Goal: Obtain resource: Obtain resource

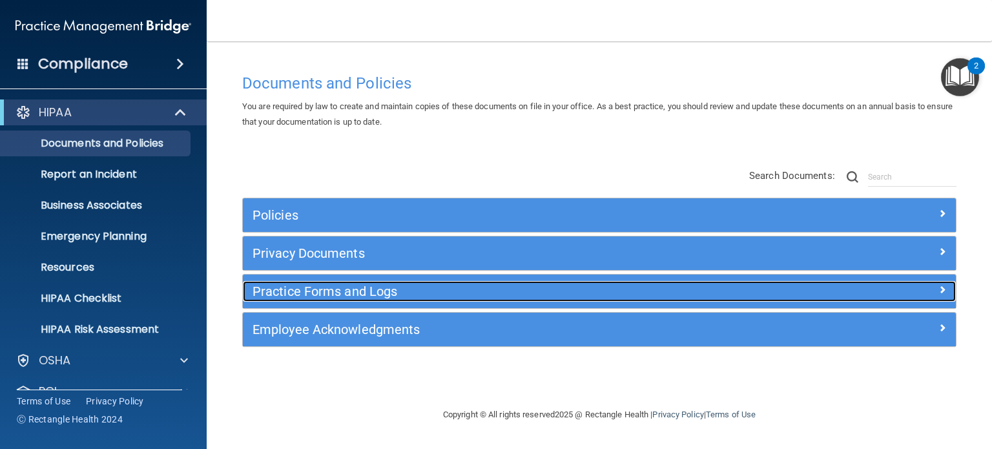
click at [325, 296] on h5 "Practice Forms and Logs" at bounding box center [509, 291] width 515 height 14
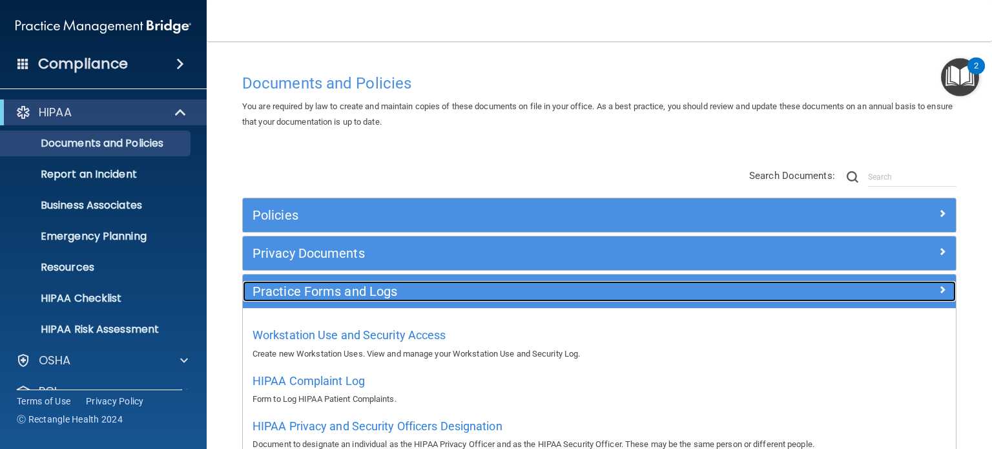
scroll to position [65, 0]
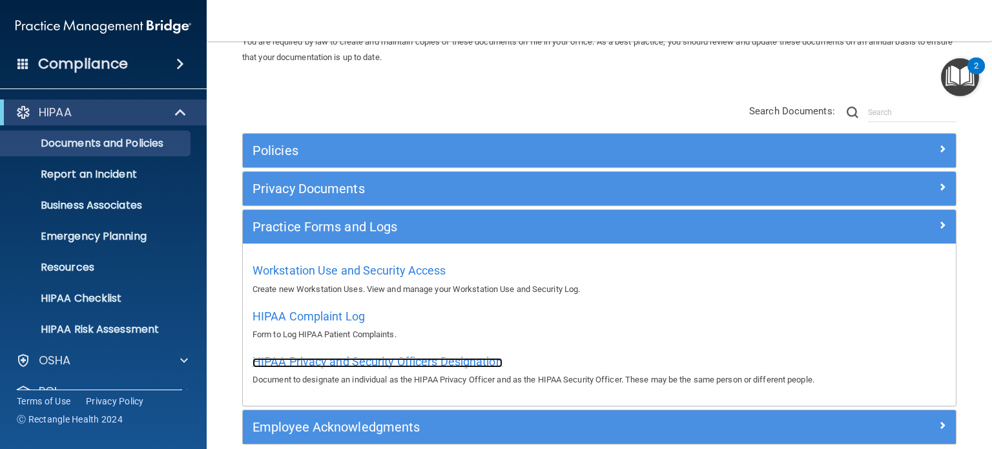
click at [362, 363] on span "HIPAA Privacy and Security Officers Designation" at bounding box center [377, 362] width 250 height 14
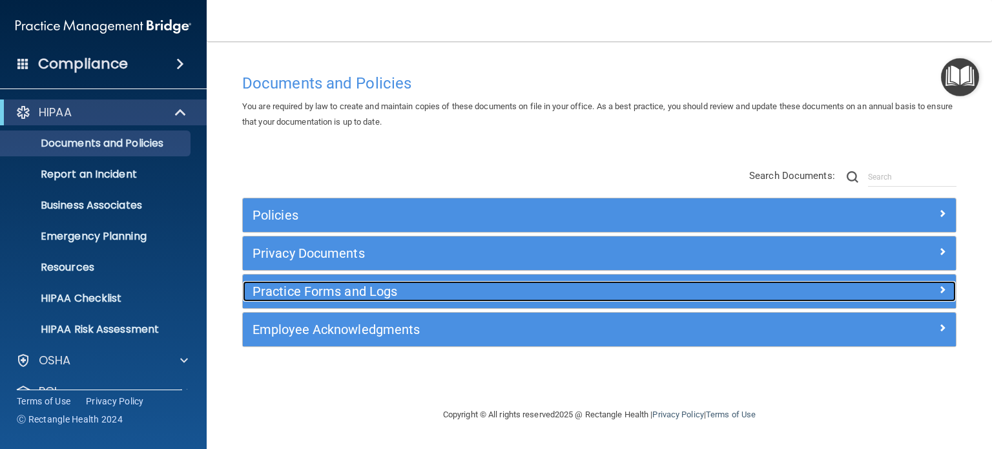
click at [307, 287] on h5 "Practice Forms and Logs" at bounding box center [509, 291] width 515 height 14
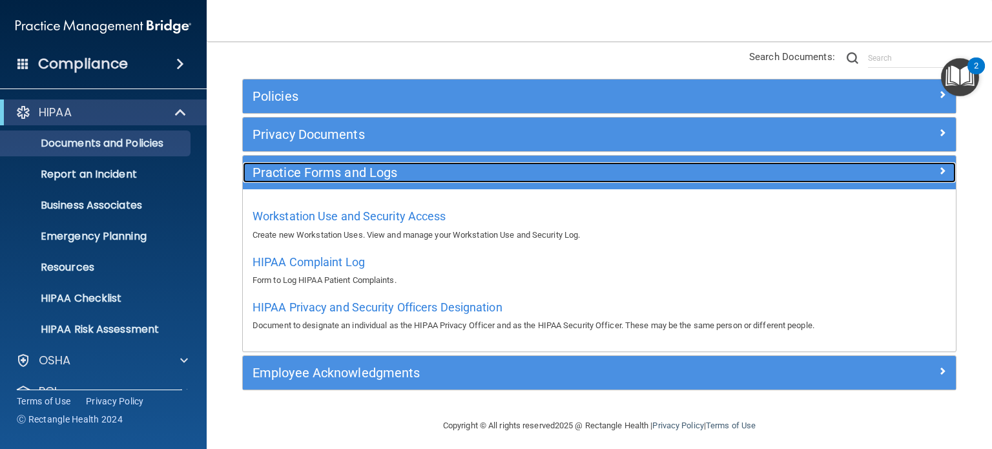
scroll to position [125, 0]
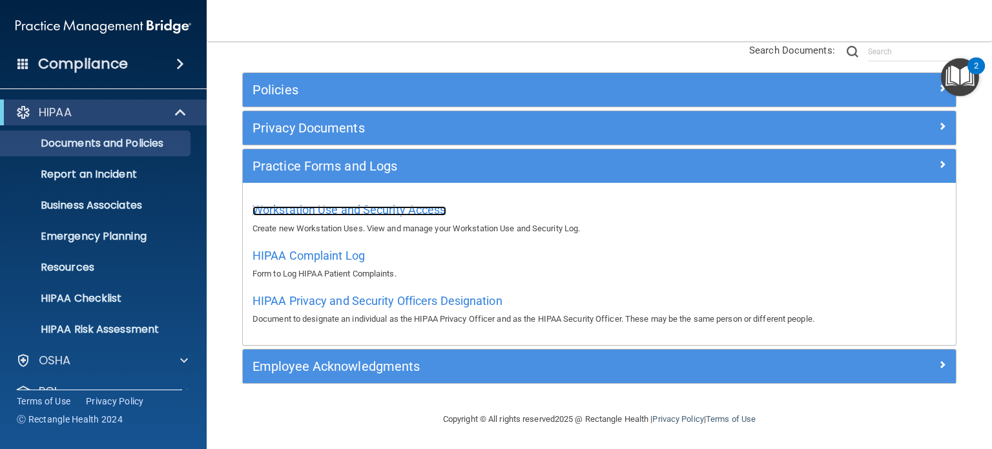
click at [381, 211] on span "Workstation Use and Security Access" at bounding box center [349, 210] width 194 height 14
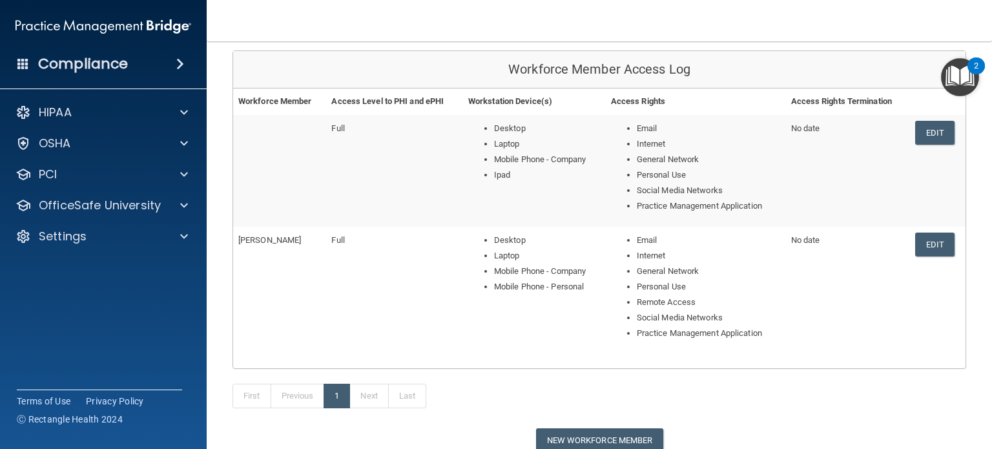
scroll to position [129, 0]
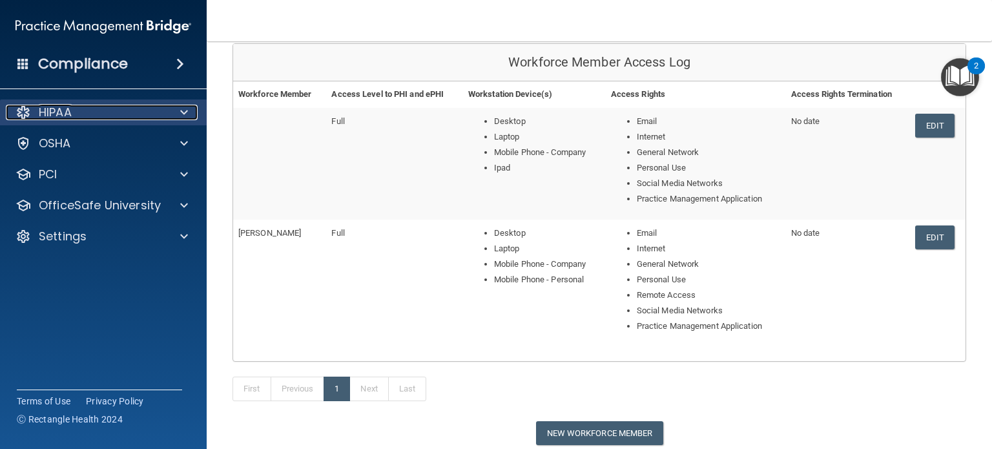
click at [174, 115] on div at bounding box center [182, 112] width 32 height 15
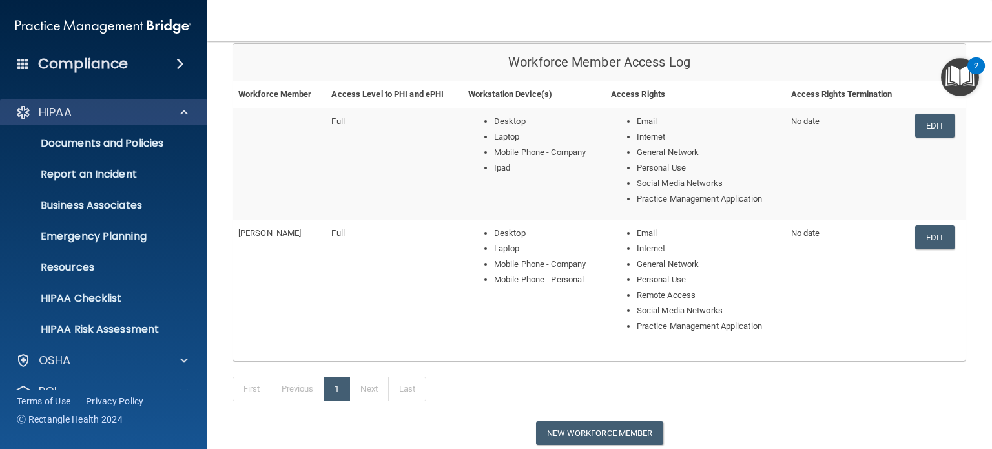
click at [173, 121] on div "HIPAA" at bounding box center [103, 112] width 207 height 26
click at [182, 115] on span at bounding box center [184, 112] width 8 height 15
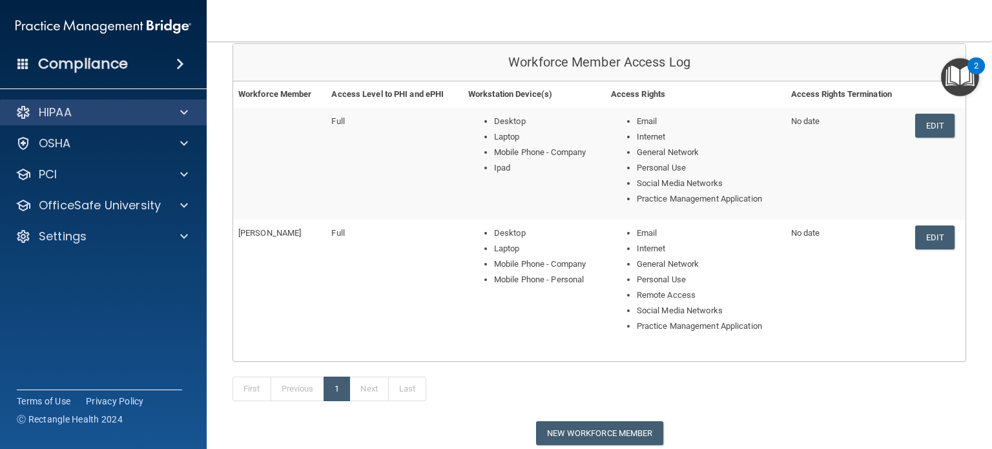
click at [140, 121] on div "HIPAA" at bounding box center [103, 112] width 207 height 26
click at [182, 110] on span at bounding box center [184, 112] width 8 height 15
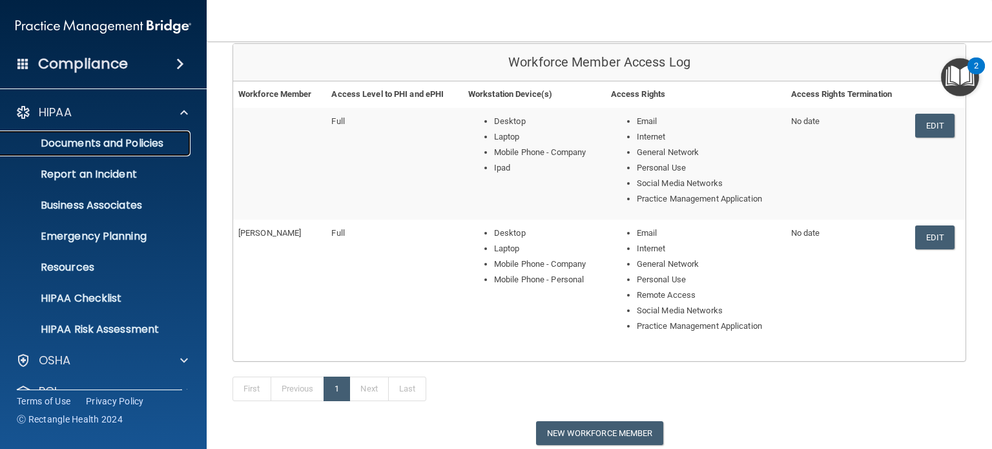
click at [119, 144] on p "Documents and Policies" at bounding box center [96, 143] width 176 height 13
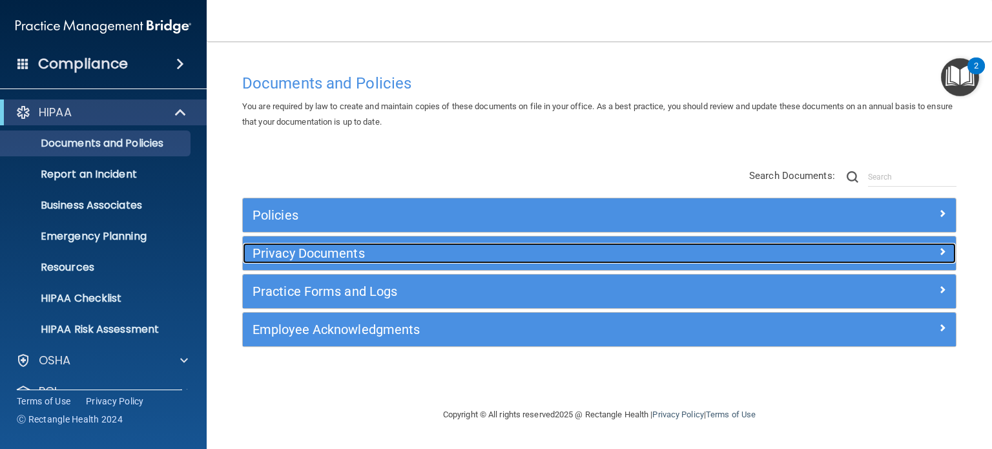
click at [305, 252] on h5 "Privacy Documents" at bounding box center [509, 253] width 515 height 14
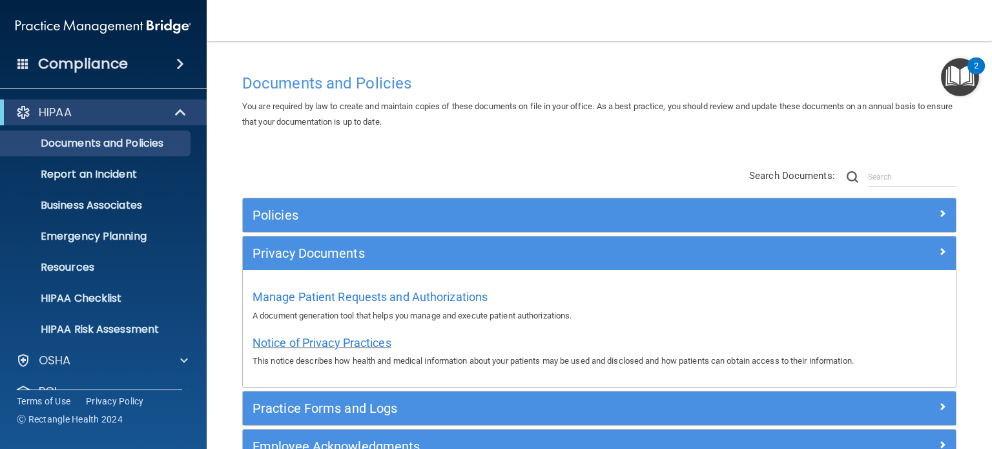
click at [315, 339] on span "Notice of Privacy Practices" at bounding box center [321, 343] width 139 height 14
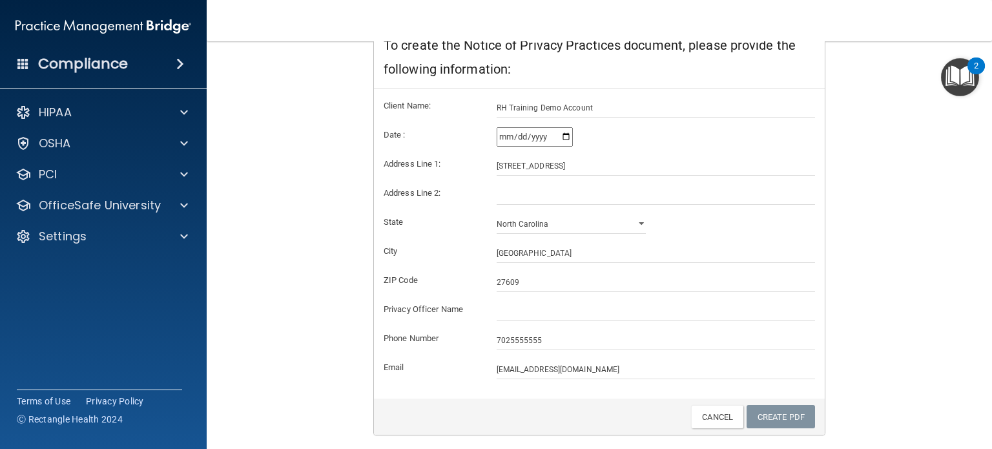
scroll to position [267, 0]
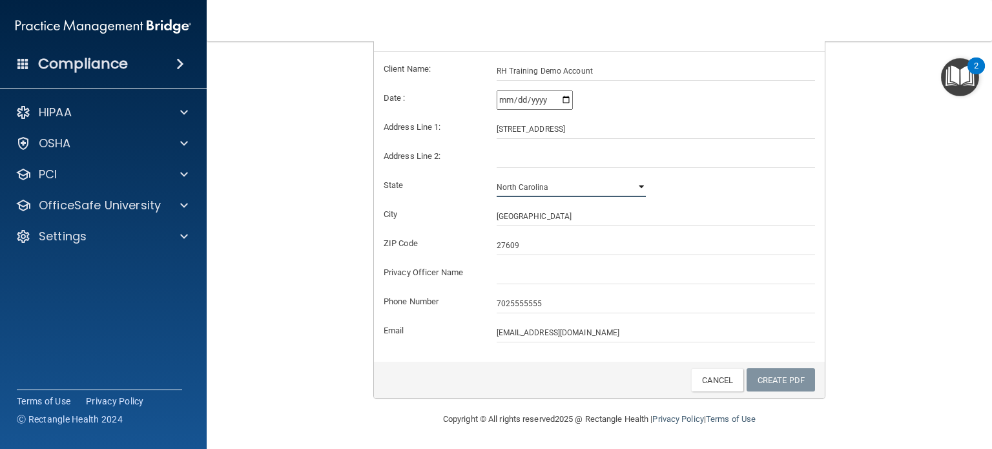
drag, startPoint x: 623, startPoint y: 185, endPoint x: 620, endPoint y: 176, distance: 10.2
click at [623, 185] on select "Alabama Alaska Arizona Arkansas California Colorado Connecticut Delaware Distri…" at bounding box center [572, 187] width 150 height 19
select select "22"
click at [497, 178] on select "Alabama Alaska Arizona Arkansas California Colorado Connecticut Delaware Distri…" at bounding box center [572, 187] width 150 height 19
click at [542, 101] on input "2025-09-16" at bounding box center [535, 99] width 76 height 19
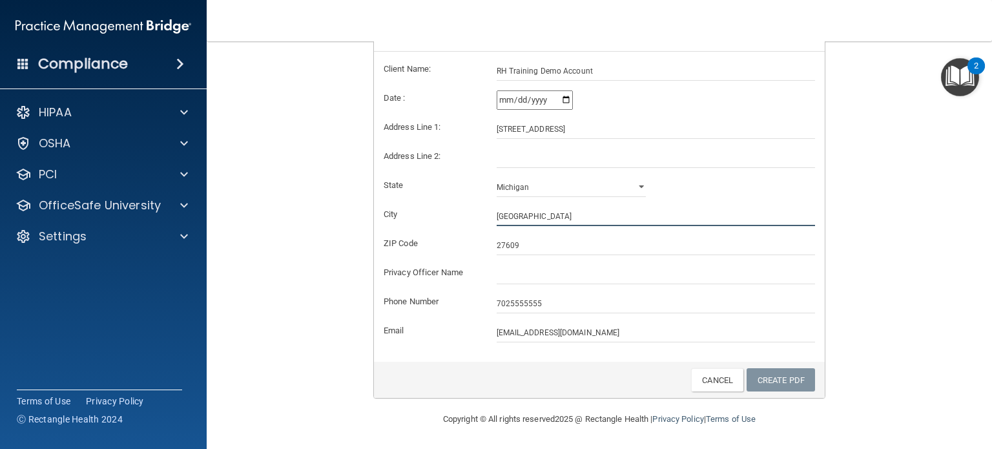
click at [601, 211] on input "Raleigh" at bounding box center [656, 216] width 319 height 19
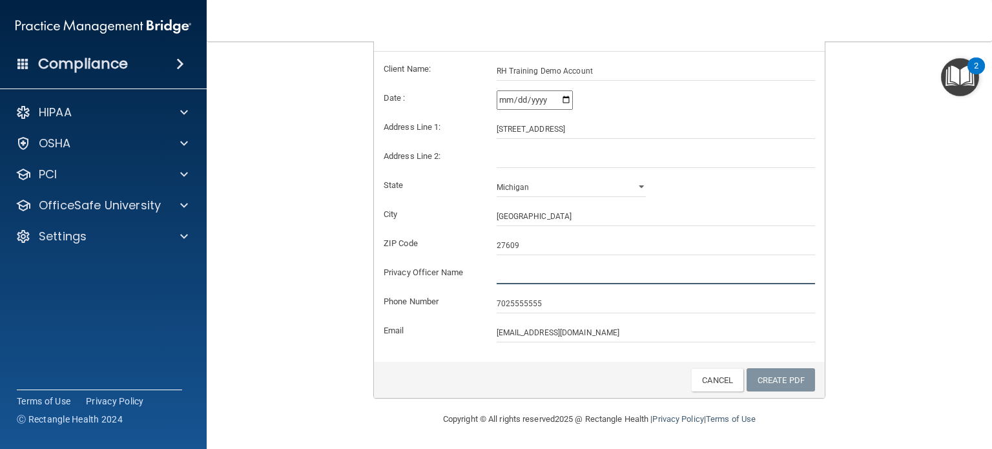
click at [544, 271] on input "text" at bounding box center [656, 274] width 319 height 19
click at [636, 174] on form "Client Name: RH Training Demo Account Date : 2025-09-16 Address Line 1: 123 Mai…" at bounding box center [599, 201] width 431 height 281
click at [756, 371] on link "Create PDF" at bounding box center [780, 380] width 68 height 24
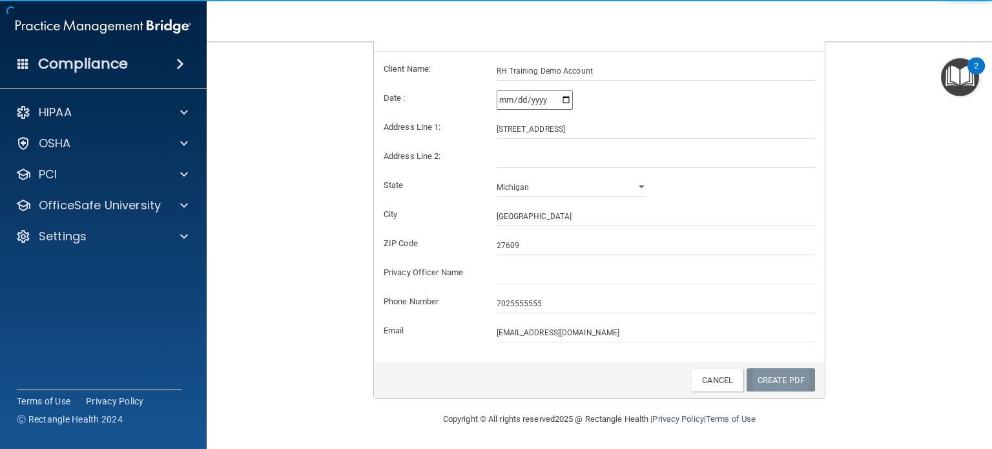
click at [764, 373] on link "Create PDF" at bounding box center [780, 380] width 68 height 24
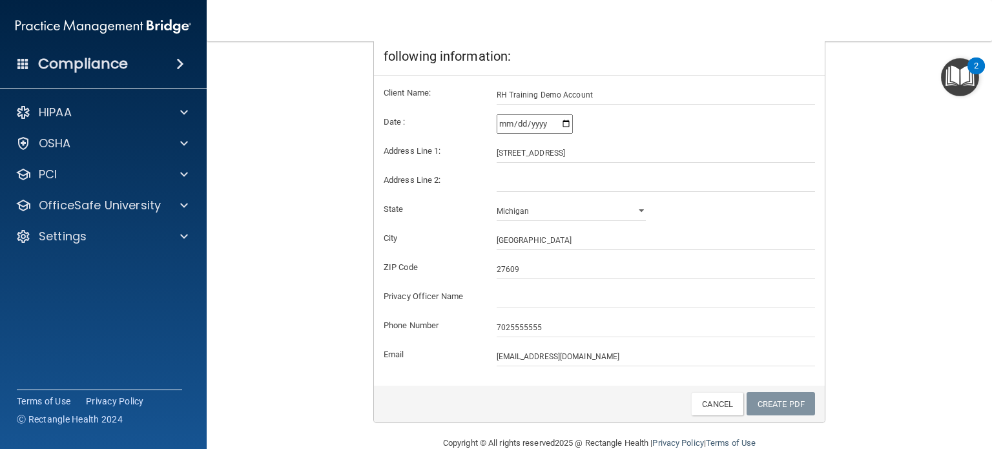
scroll to position [258, 0]
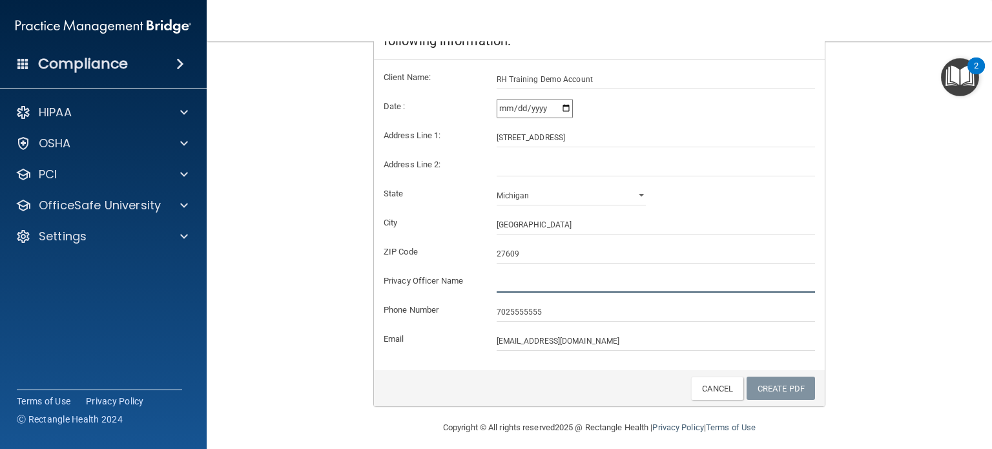
click at [607, 286] on input "text" at bounding box center [656, 282] width 319 height 19
type input "rhtrhtrhth"
drag, startPoint x: 498, startPoint y: 280, endPoint x: 474, endPoint y: 280, distance: 23.9
click at [474, 280] on div "Privacy Officer Name rhtrhtrhth" at bounding box center [599, 282] width 451 height 19
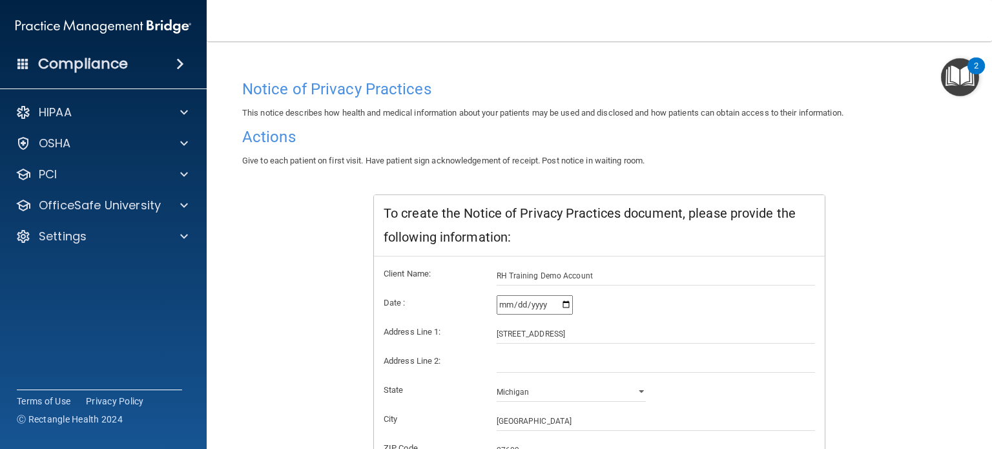
scroll to position [129, 0]
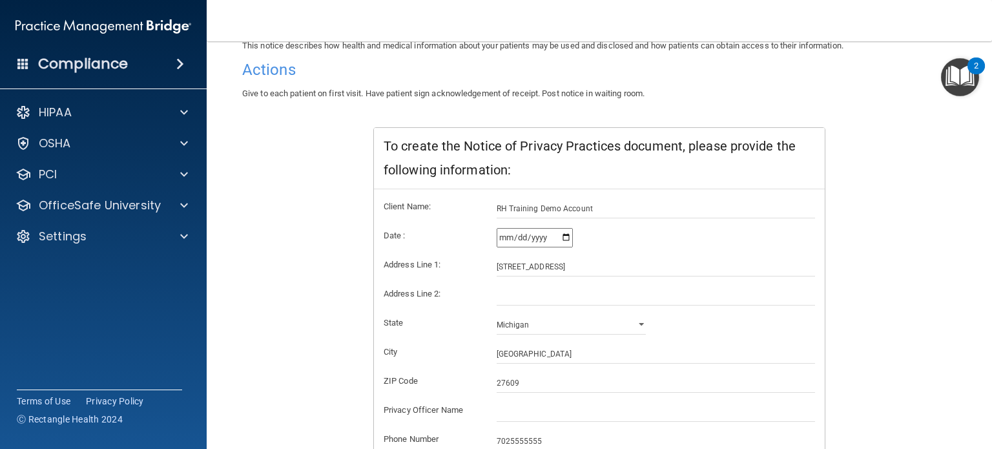
click at [565, 237] on input "2025-09-16" at bounding box center [535, 237] width 76 height 19
click at [566, 235] on input "2025-09-17" at bounding box center [535, 237] width 76 height 19
type input "2025-09-01"
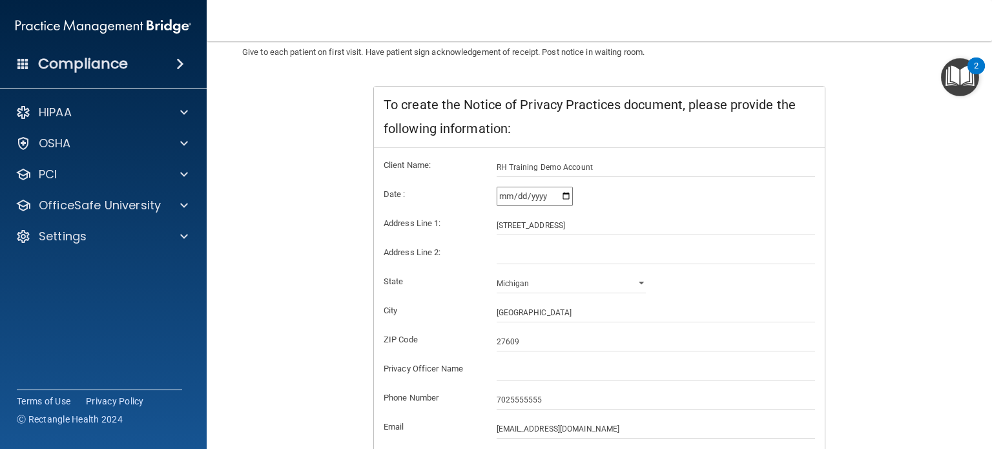
scroll to position [194, 0]
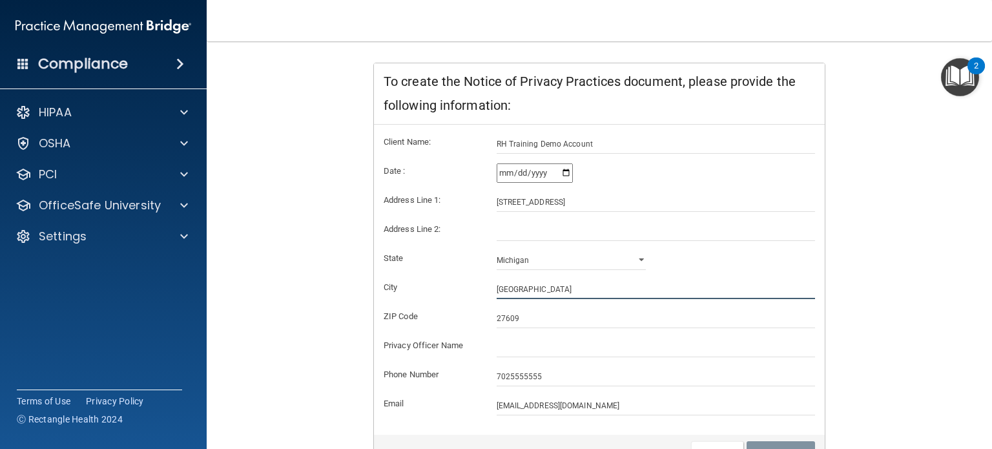
click at [528, 286] on input "Raleigh" at bounding box center [656, 289] width 319 height 19
drag, startPoint x: 542, startPoint y: 254, endPoint x: 541, endPoint y: 265, distance: 10.4
click at [542, 254] on select "Alabama Alaska Arizona Arkansas California Colorado Connecticut Delaware Distri…" at bounding box center [572, 260] width 150 height 19
select select "20"
click at [497, 251] on select "Alabama Alaska Arizona Arkansas California Colorado Connecticut Delaware Distri…" at bounding box center [572, 260] width 150 height 19
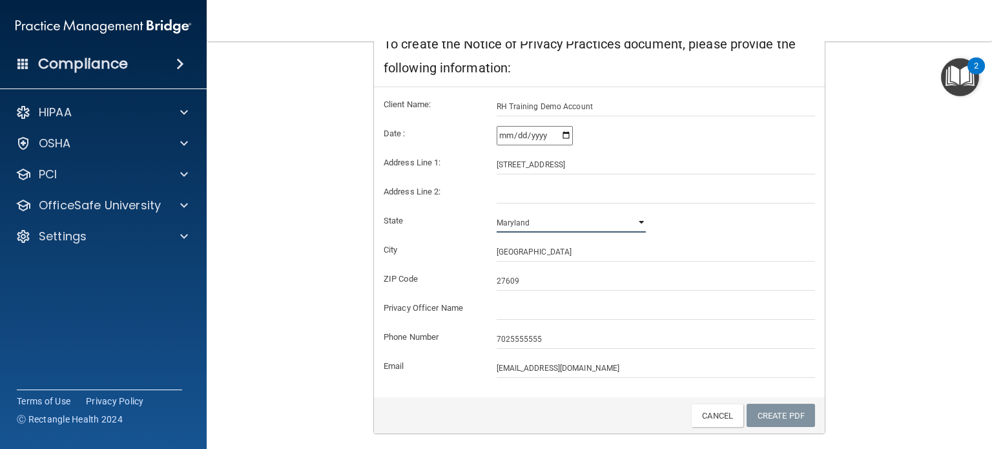
scroll to position [267, 0]
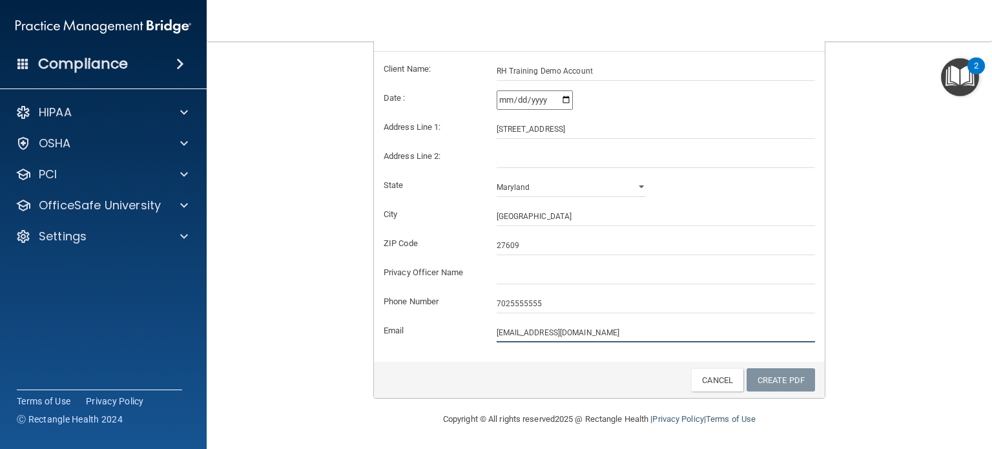
click at [564, 323] on input "[EMAIL_ADDRESS][DOMAIN_NAME]" at bounding box center [656, 332] width 319 height 19
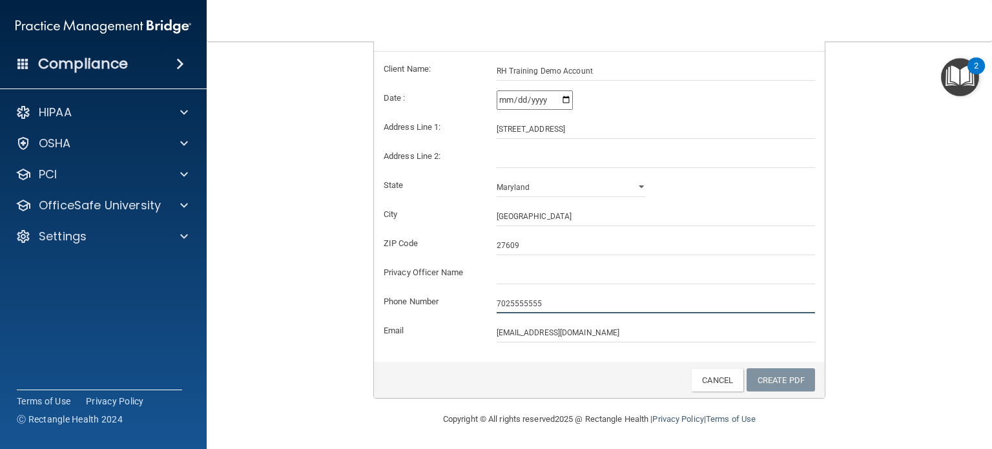
click at [535, 298] on input "7025555555" at bounding box center [656, 303] width 319 height 19
click at [560, 299] on input "7025555555" at bounding box center [656, 303] width 319 height 19
click at [783, 373] on link "Create PDF" at bounding box center [780, 380] width 68 height 24
click at [780, 378] on link "Create PDF" at bounding box center [780, 380] width 68 height 24
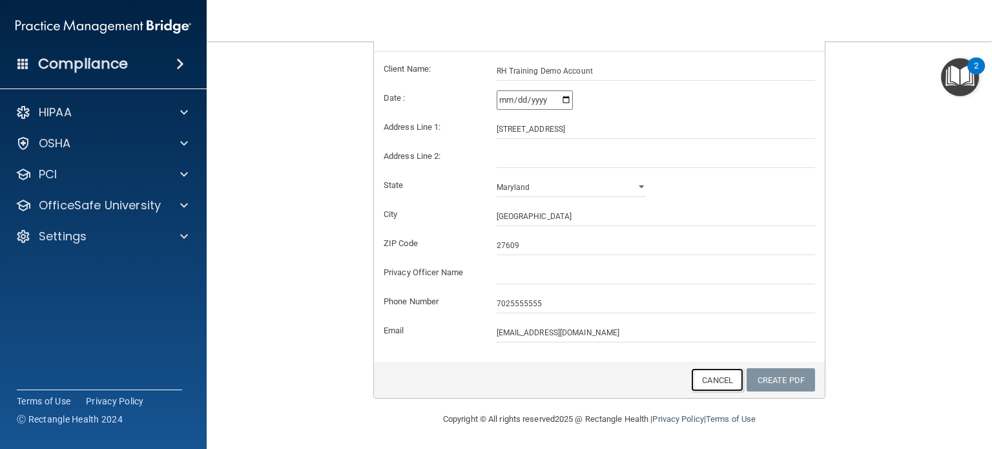
click at [717, 384] on link "Cancel" at bounding box center [717, 380] width 52 height 24
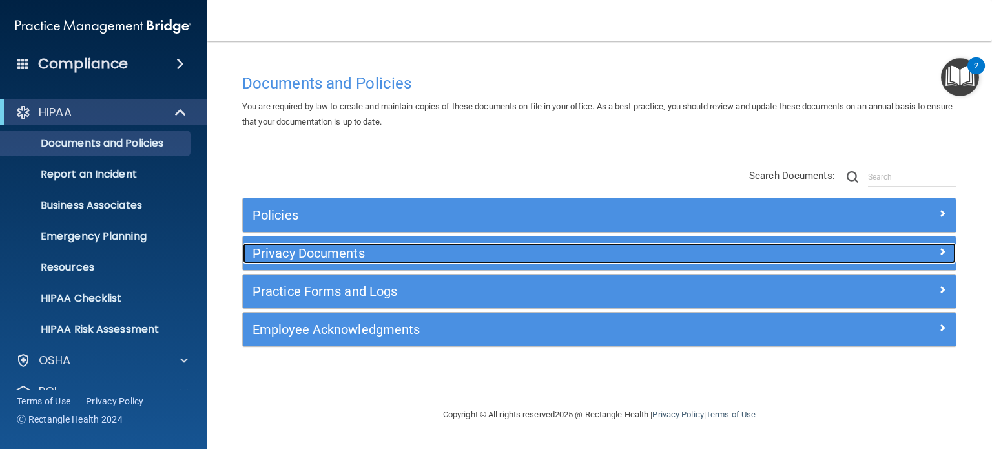
click at [291, 247] on h5 "Privacy Documents" at bounding box center [509, 253] width 515 height 14
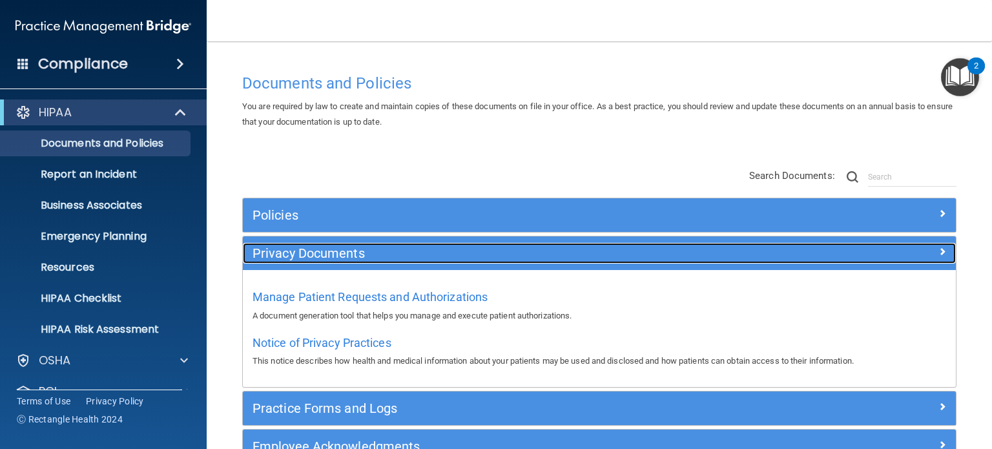
click at [300, 249] on h5 "Privacy Documents" at bounding box center [509, 253] width 515 height 14
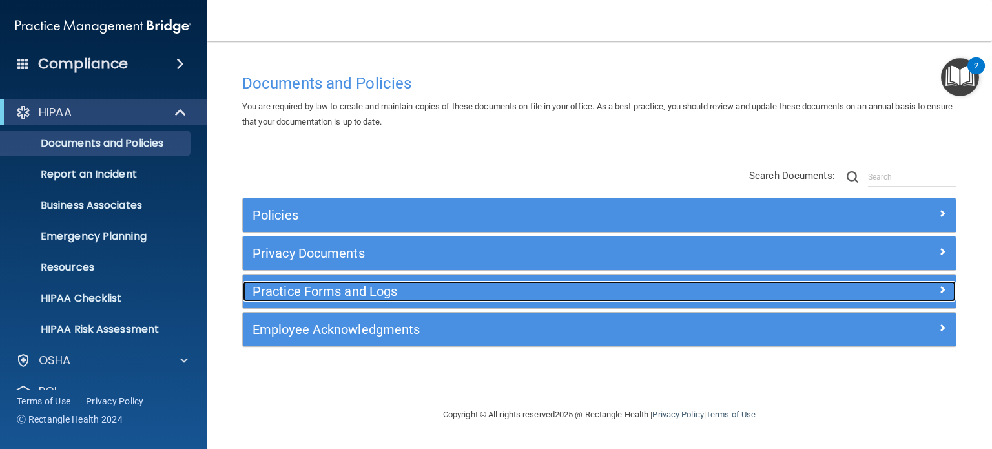
click at [316, 285] on h5 "Practice Forms and Logs" at bounding box center [509, 291] width 515 height 14
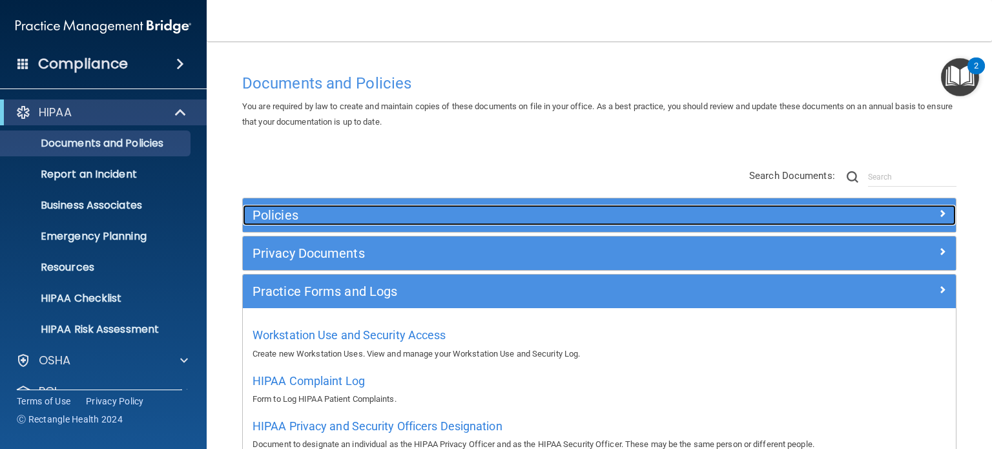
click at [313, 219] on h5 "Policies" at bounding box center [509, 215] width 515 height 14
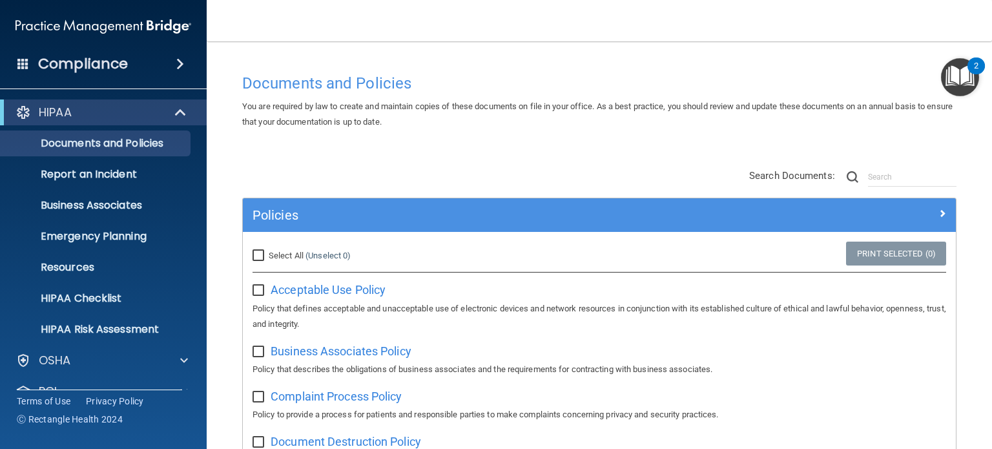
click at [307, 226] on div "Policies" at bounding box center [599, 215] width 713 height 34
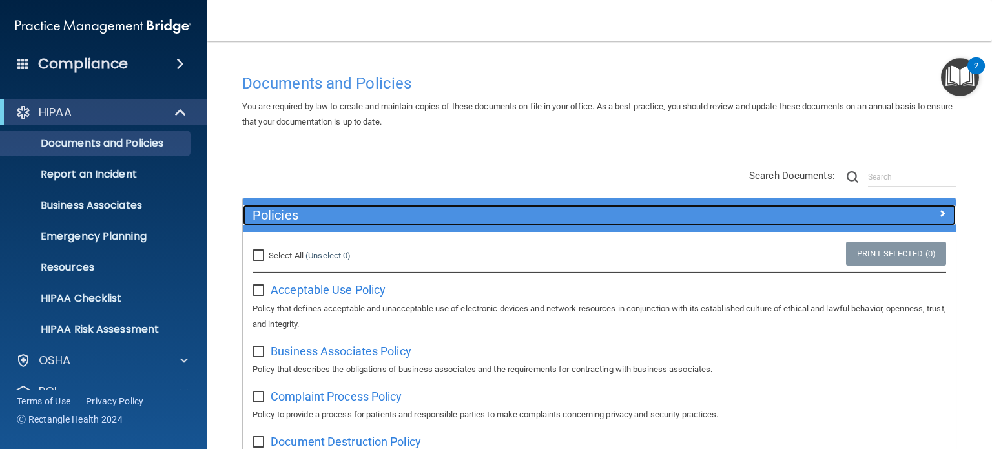
click at [322, 218] on h5 "Policies" at bounding box center [509, 215] width 515 height 14
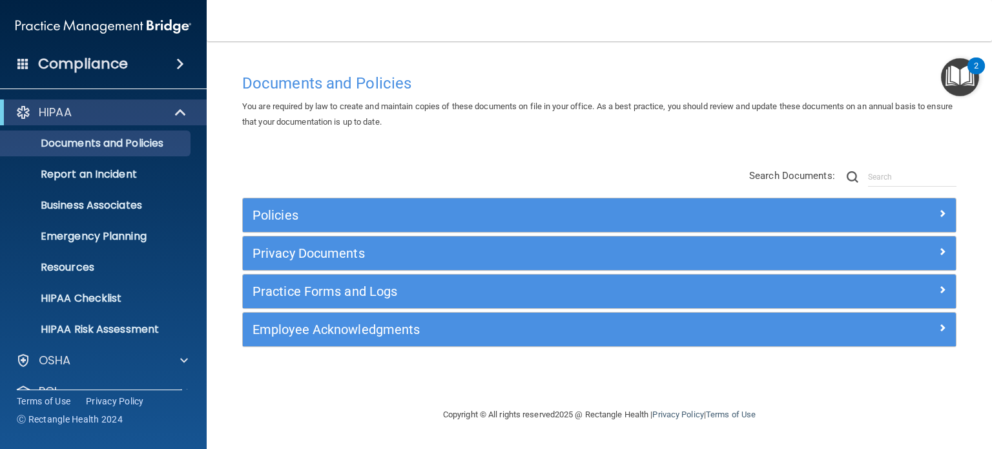
drag, startPoint x: 335, startPoint y: 240, endPoint x: 344, endPoint y: 245, distance: 10.4
click at [336, 240] on div "Privacy Documents" at bounding box center [599, 253] width 713 height 34
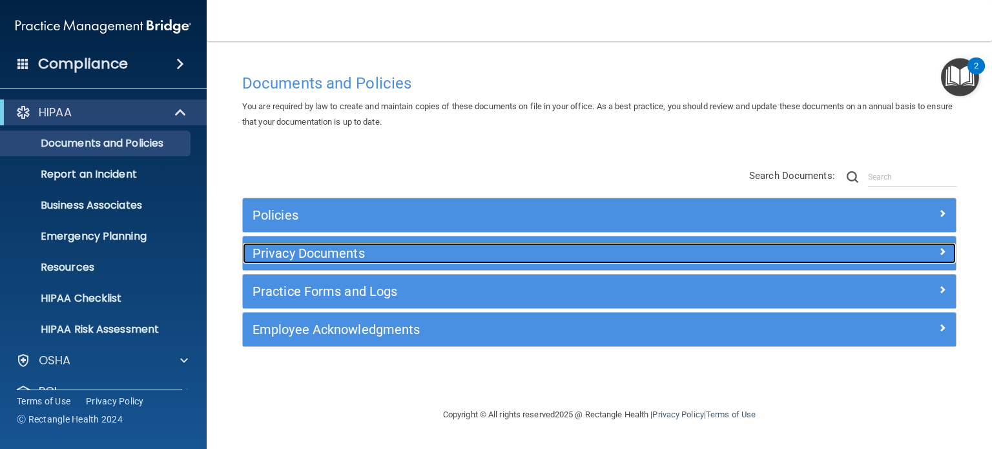
click at [343, 252] on h5 "Privacy Documents" at bounding box center [509, 253] width 515 height 14
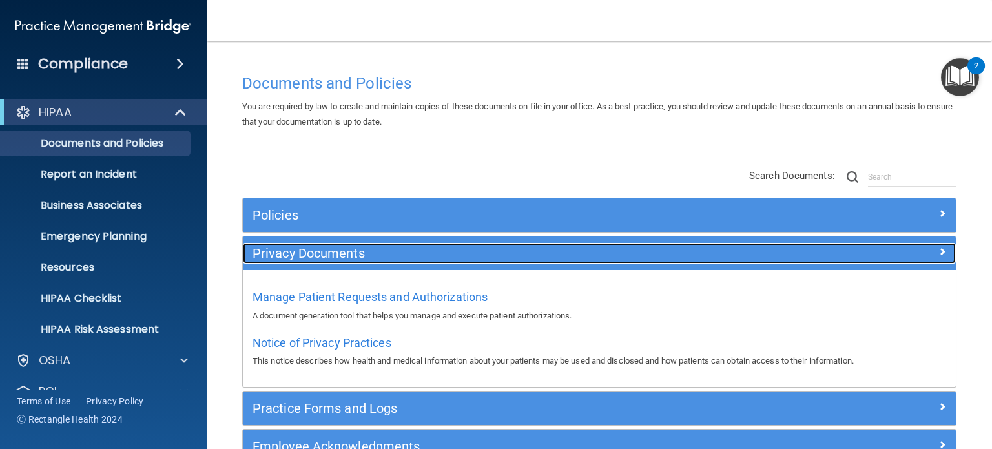
click at [323, 252] on h5 "Privacy Documents" at bounding box center [509, 253] width 515 height 14
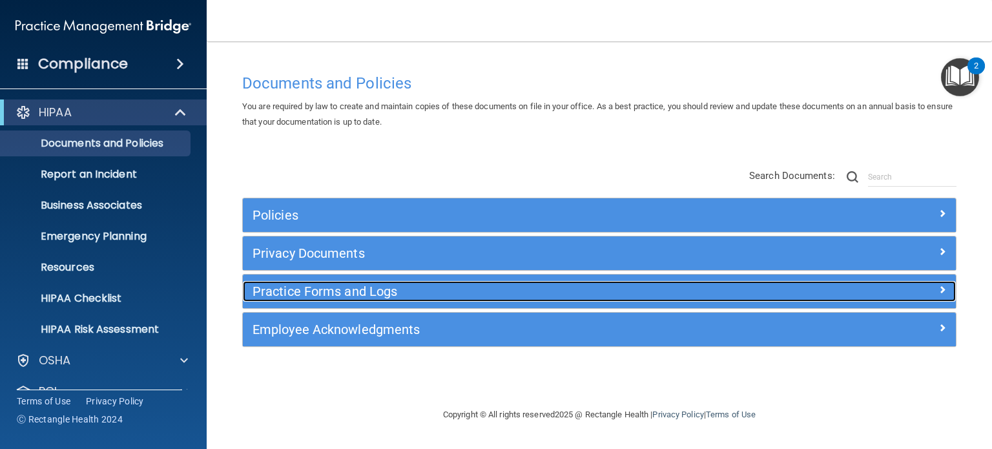
click at [335, 296] on h5 "Practice Forms and Logs" at bounding box center [509, 291] width 515 height 14
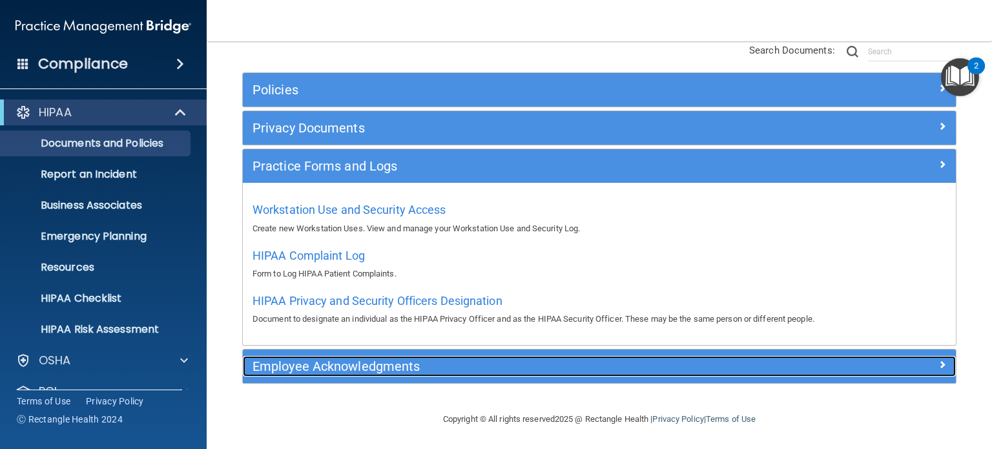
click at [351, 371] on h5 "Employee Acknowledgments" at bounding box center [509, 366] width 515 height 14
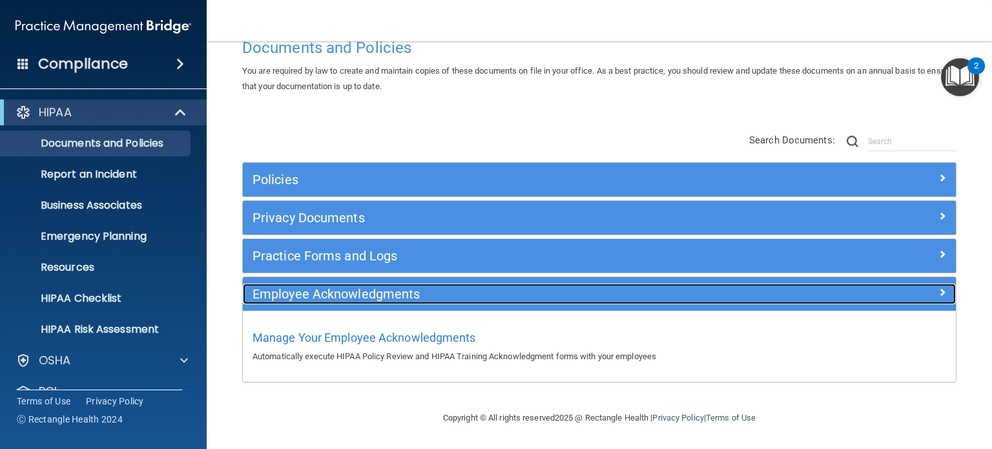
scroll to position [34, 0]
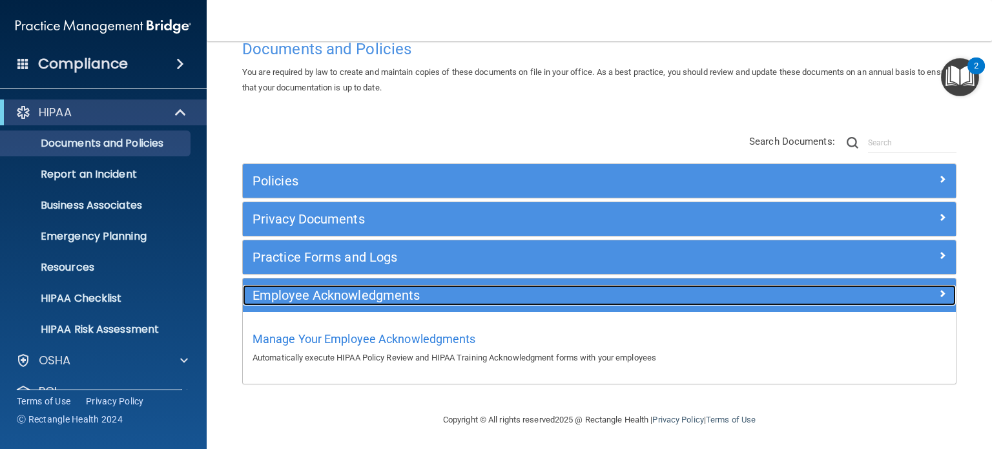
click at [382, 302] on div "Employee Acknowledgments" at bounding box center [510, 295] width 535 height 21
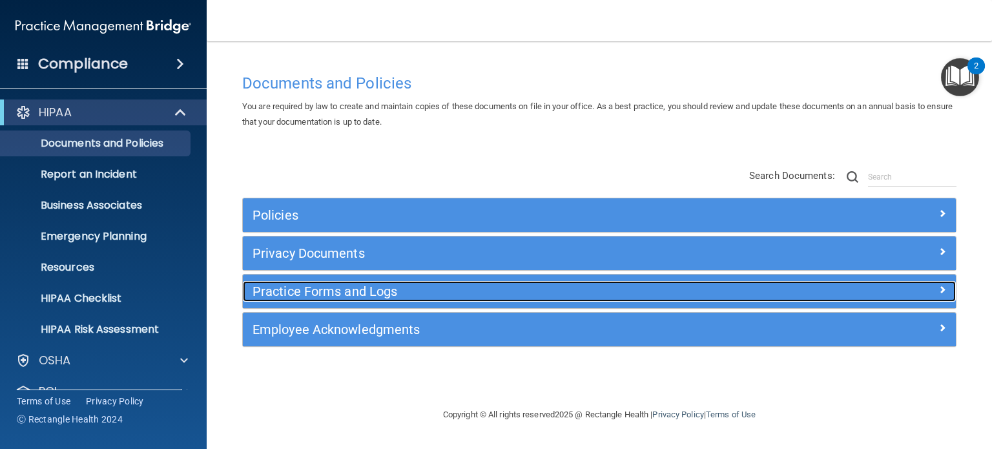
click at [345, 284] on h5 "Practice Forms and Logs" at bounding box center [509, 291] width 515 height 14
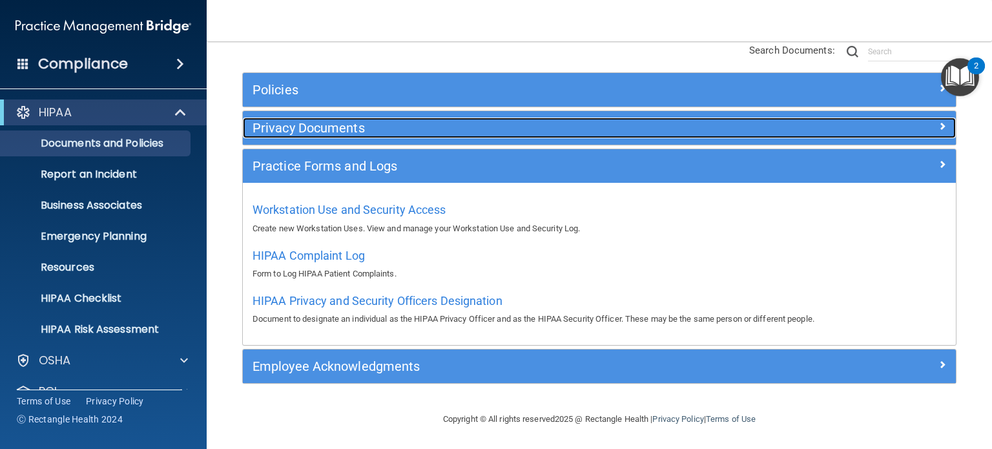
click at [346, 133] on h5 "Privacy Documents" at bounding box center [509, 128] width 515 height 14
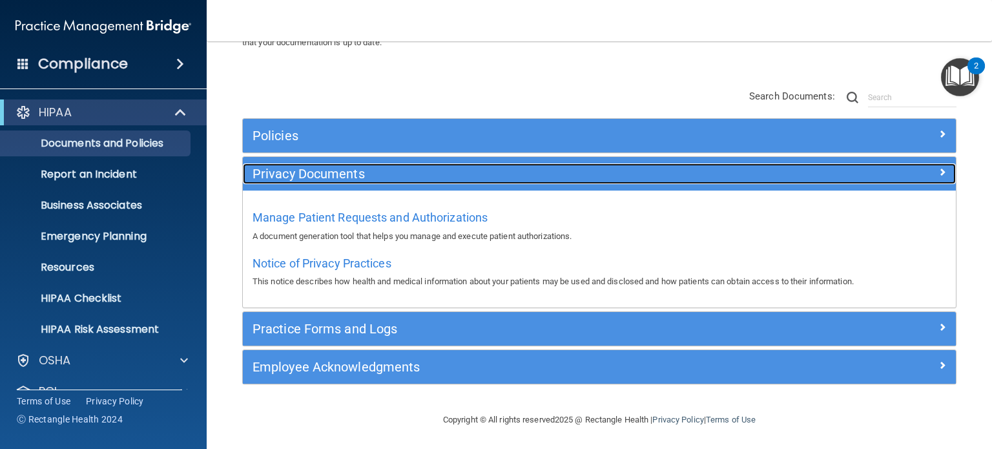
scroll to position [80, 0]
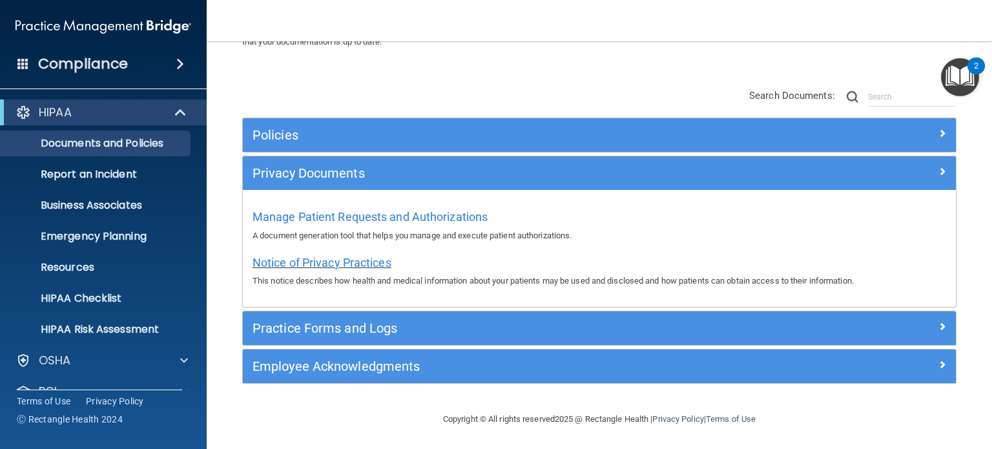
click at [320, 264] on span "Notice of Privacy Practices" at bounding box center [321, 263] width 139 height 14
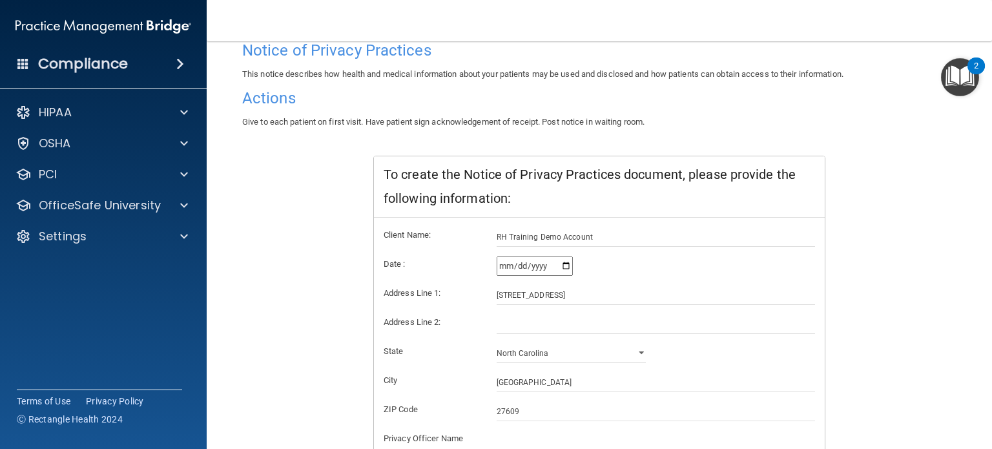
scroll to position [267, 0]
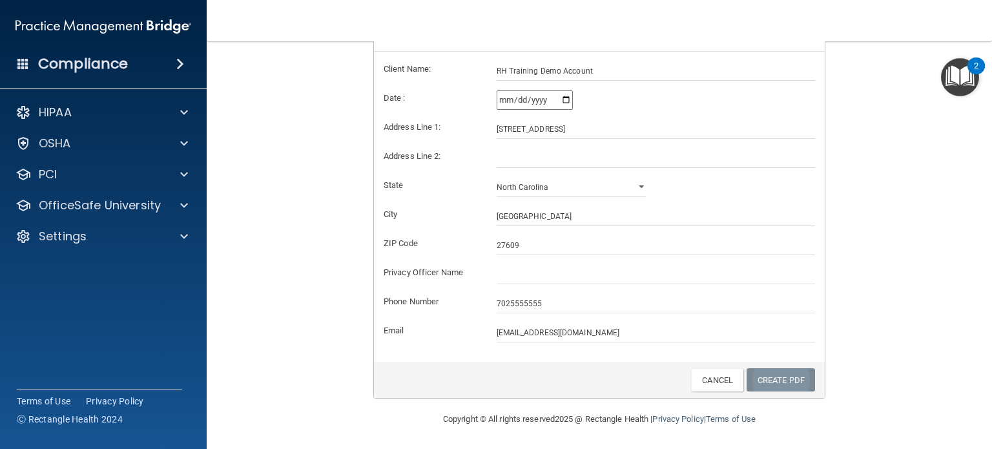
click at [770, 387] on link "Create PDF" at bounding box center [780, 380] width 68 height 24
click at [770, 385] on link "Create PDF" at bounding box center [780, 380] width 68 height 24
click at [771, 384] on link "Create PDF" at bounding box center [780, 380] width 68 height 24
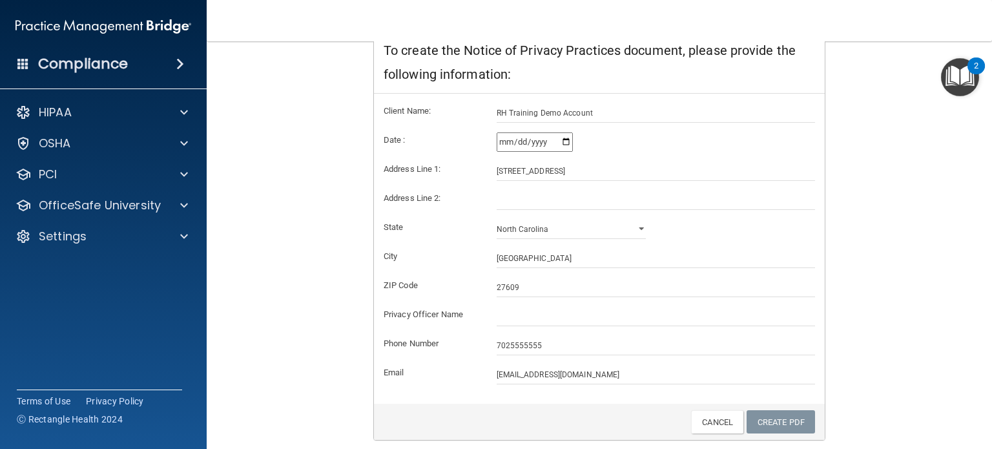
scroll to position [202, 0]
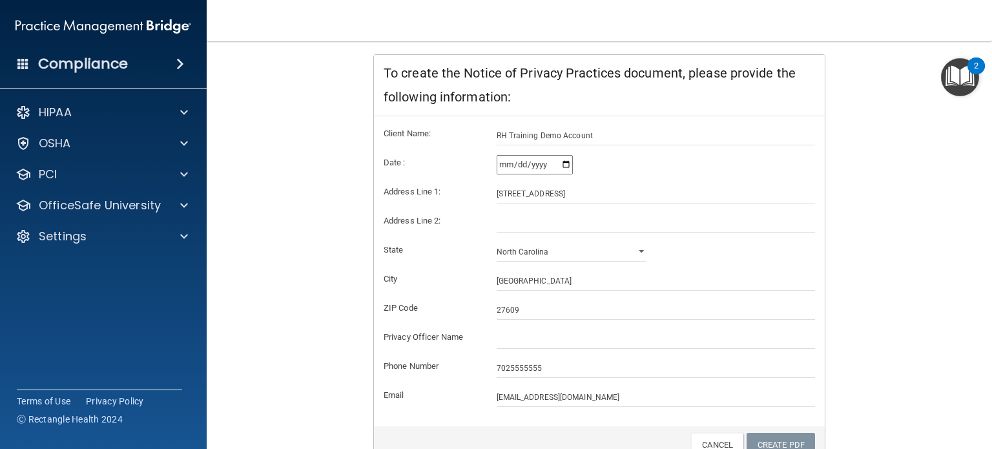
click at [961, 76] on img "Open Resource Center, 2 new notifications" at bounding box center [960, 77] width 38 height 38
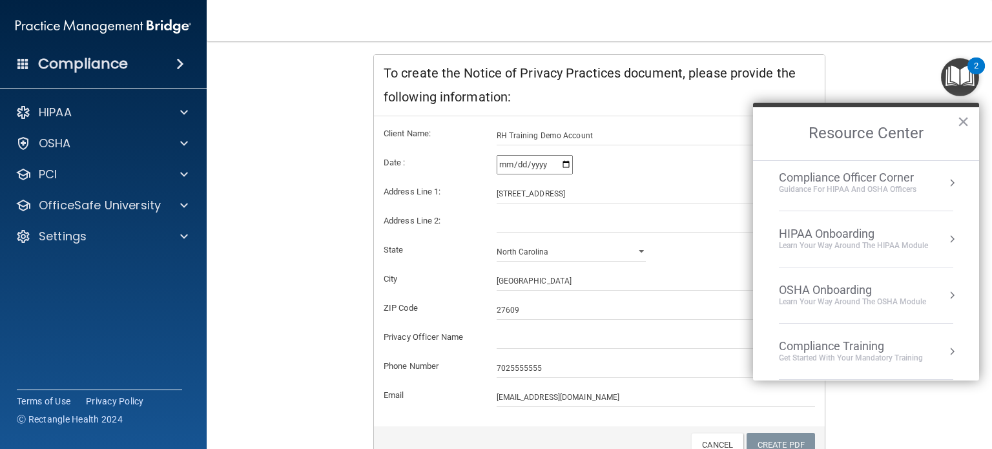
scroll to position [0, 0]
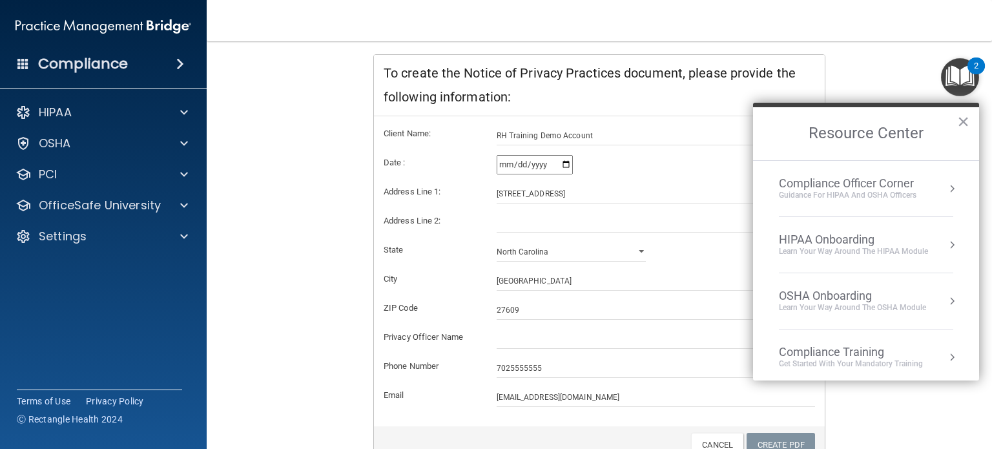
click at [945, 242] on button "Resource Center" at bounding box center [951, 244] width 13 height 13
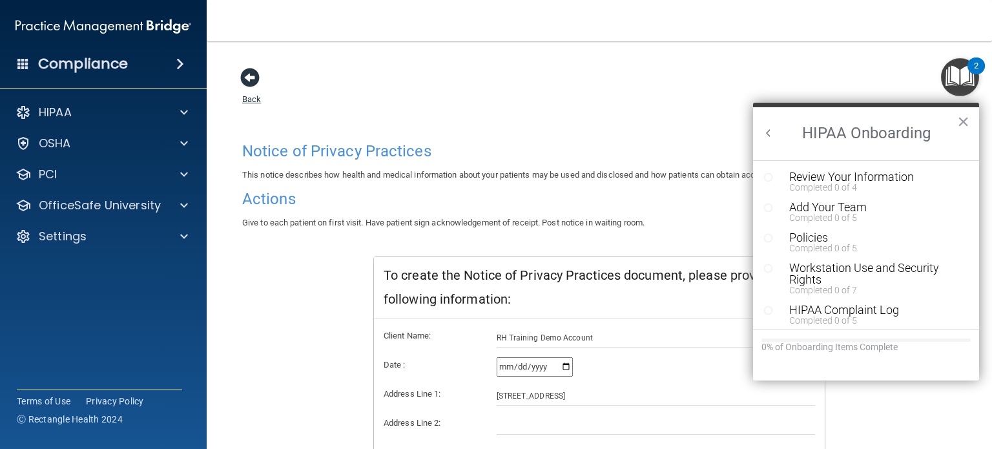
click at [243, 77] on span at bounding box center [249, 77] width 19 height 19
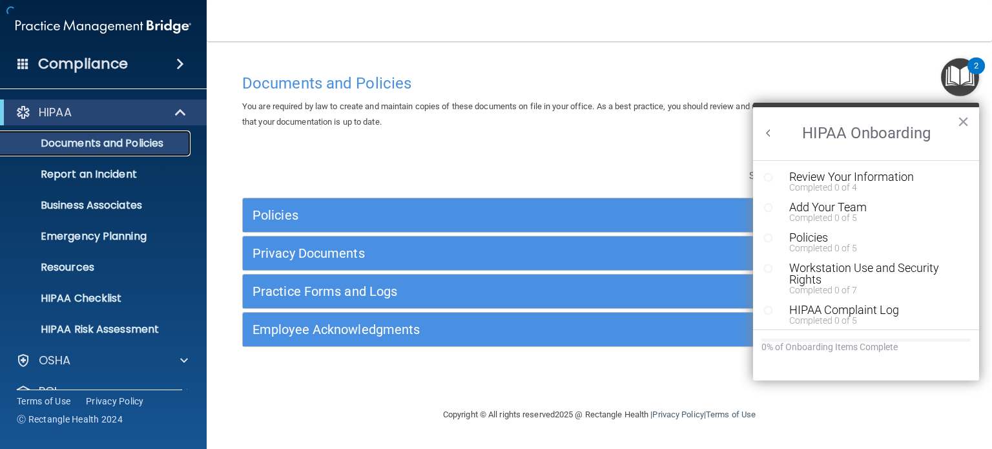
click at [139, 141] on p "Documents and Policies" at bounding box center [96, 143] width 176 height 13
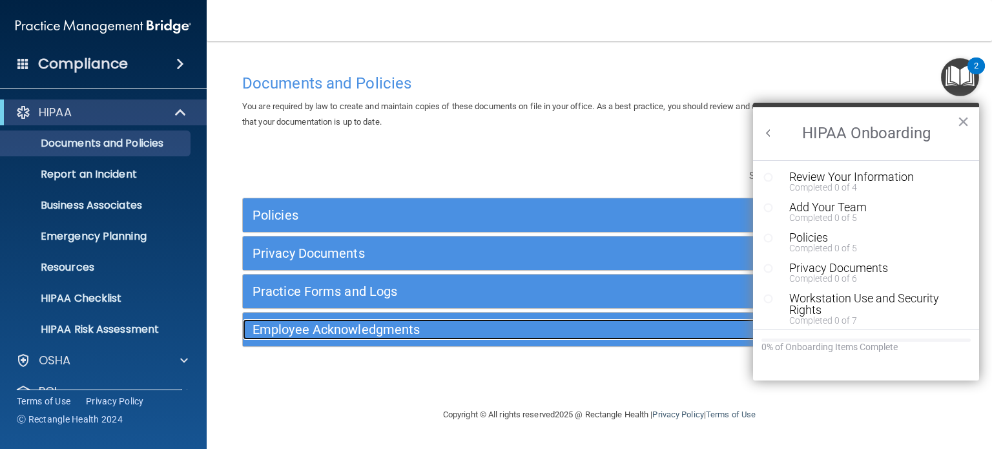
click at [311, 323] on h5 "Employee Acknowledgments" at bounding box center [509, 329] width 515 height 14
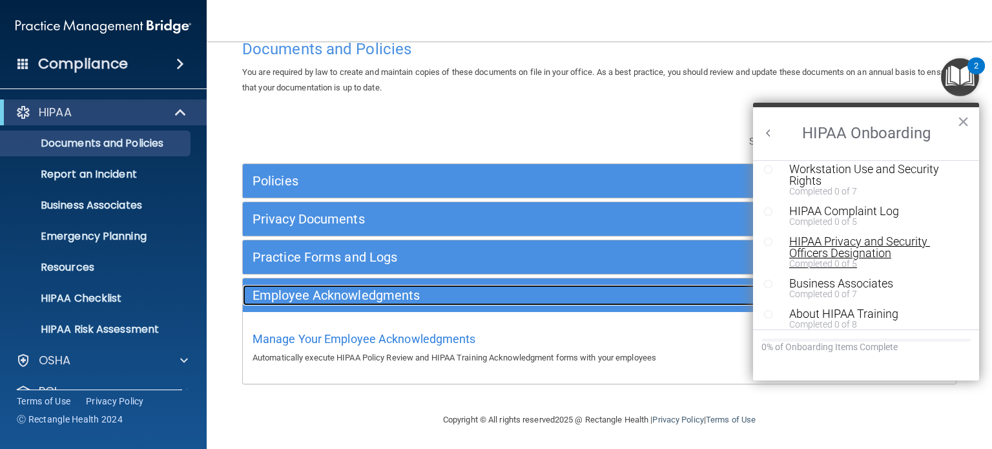
scroll to position [65, 0]
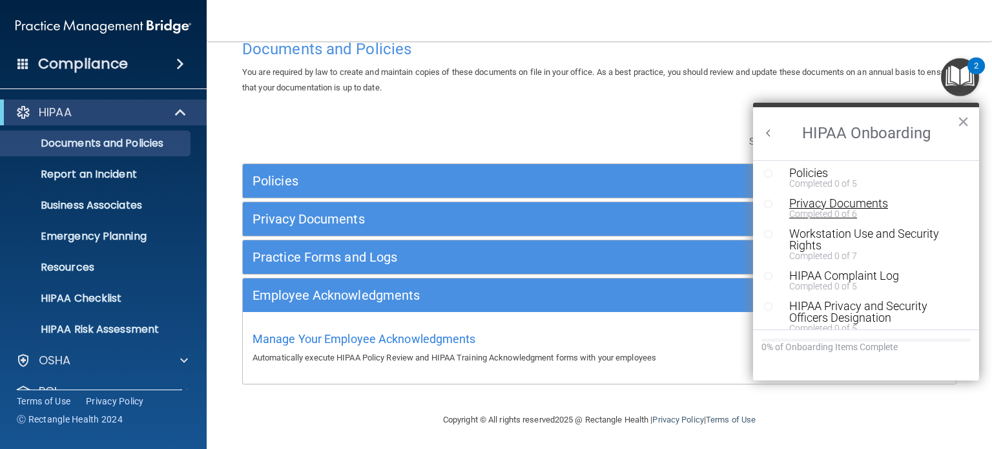
click at [834, 203] on div "Privacy Documents" at bounding box center [870, 204] width 163 height 12
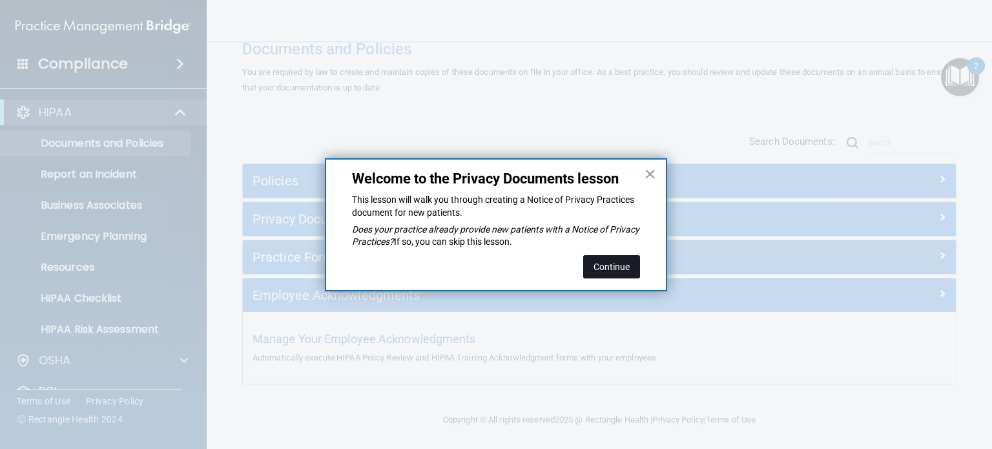
click at [598, 263] on button "Continue" at bounding box center [611, 266] width 57 height 23
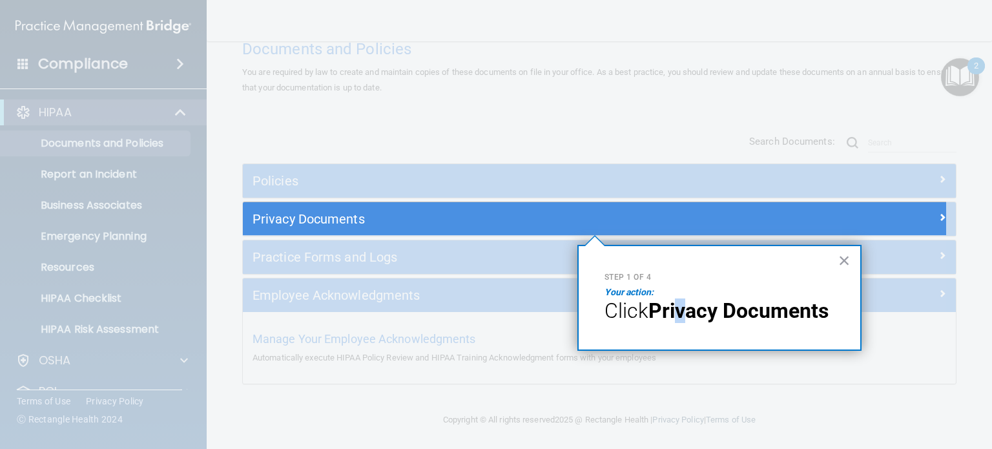
click at [684, 307] on strong "Privacy Documents" at bounding box center [738, 310] width 180 height 25
drag, startPoint x: 765, startPoint y: 318, endPoint x: 839, endPoint y: 281, distance: 83.2
click at [766, 318] on strong "Privacy Documents" at bounding box center [738, 310] width 180 height 25
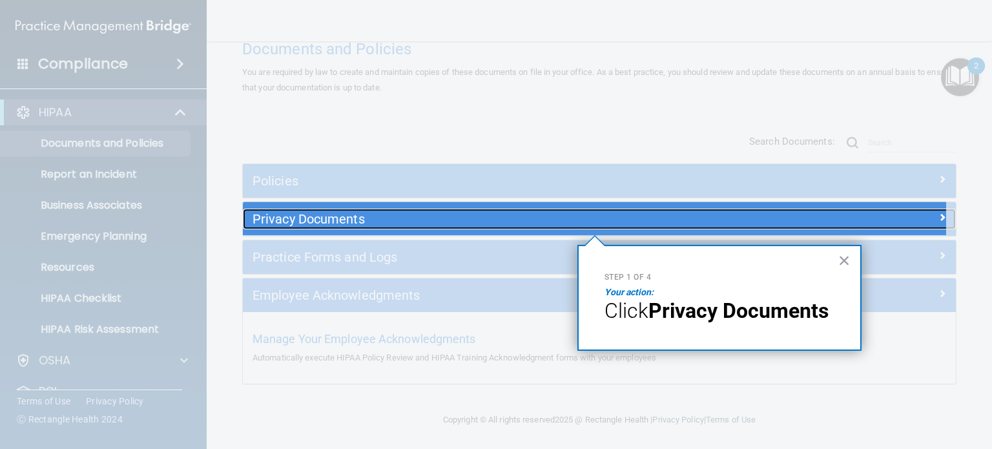
click at [391, 212] on h5 "Privacy Documents" at bounding box center [509, 219] width 515 height 14
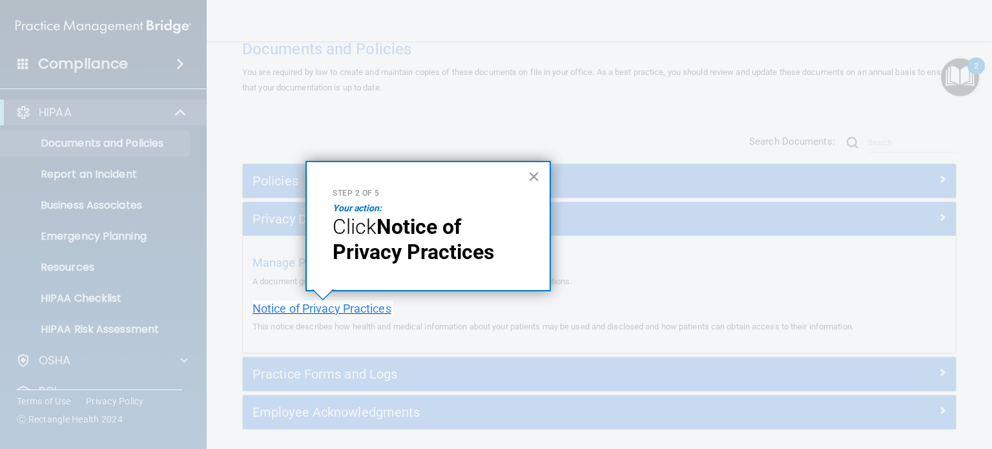
click at [320, 313] on span "Notice of Privacy Practices" at bounding box center [321, 309] width 139 height 14
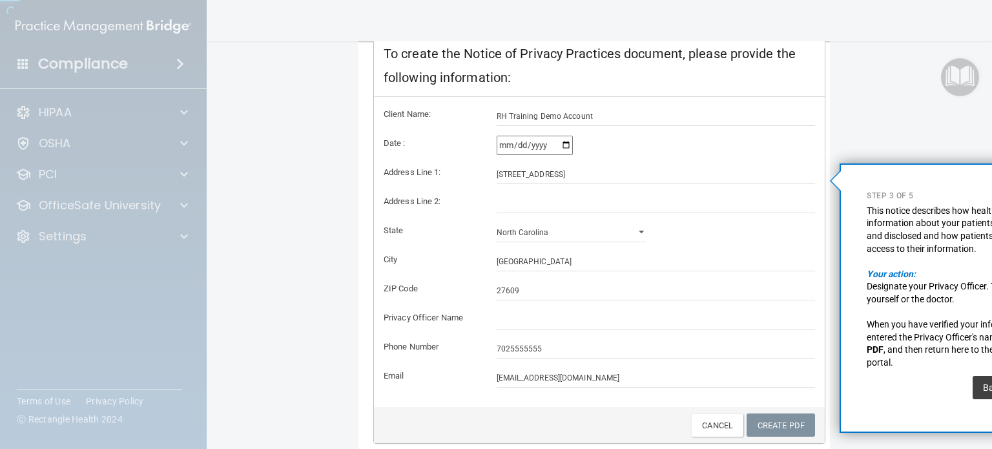
scroll to position [214, 0]
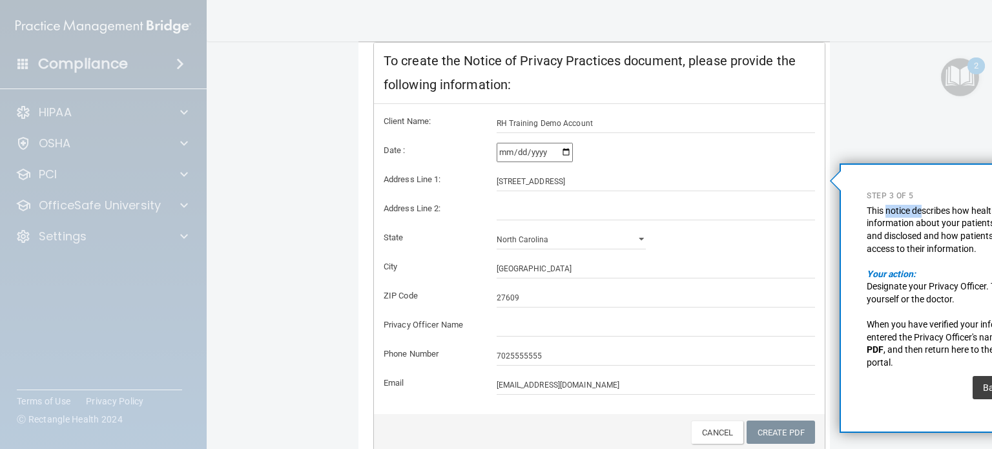
drag, startPoint x: 923, startPoint y: 207, endPoint x: 881, endPoint y: 221, distance: 43.7
click at [887, 216] on p "This notice describes how health and medical information about your patients ma…" at bounding box center [962, 230] width 191 height 50
drag, startPoint x: 932, startPoint y: 196, endPoint x: 863, endPoint y: 194, distance: 69.1
click at [863, 194] on div "× Step 3 of 5 This notice describes how health and medical information about yo…" at bounding box center [961, 297] width 245 height 269
click at [980, 389] on button "Back" at bounding box center [983, 387] width 41 height 23
